Goal: Transaction & Acquisition: Purchase product/service

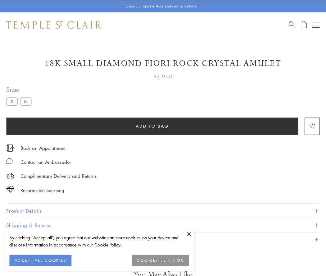
scroll to position [0, 0]
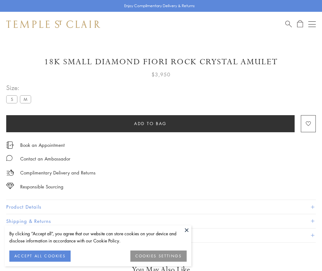
click at [150, 123] on span "Add to bag" at bounding box center [150, 123] width 33 height 7
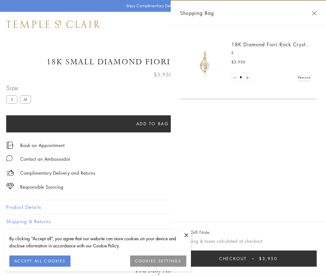
click at [249, 259] on button "Checkout $3,950" at bounding box center [248, 259] width 137 height 16
